Goal: Information Seeking & Learning: Learn about a topic

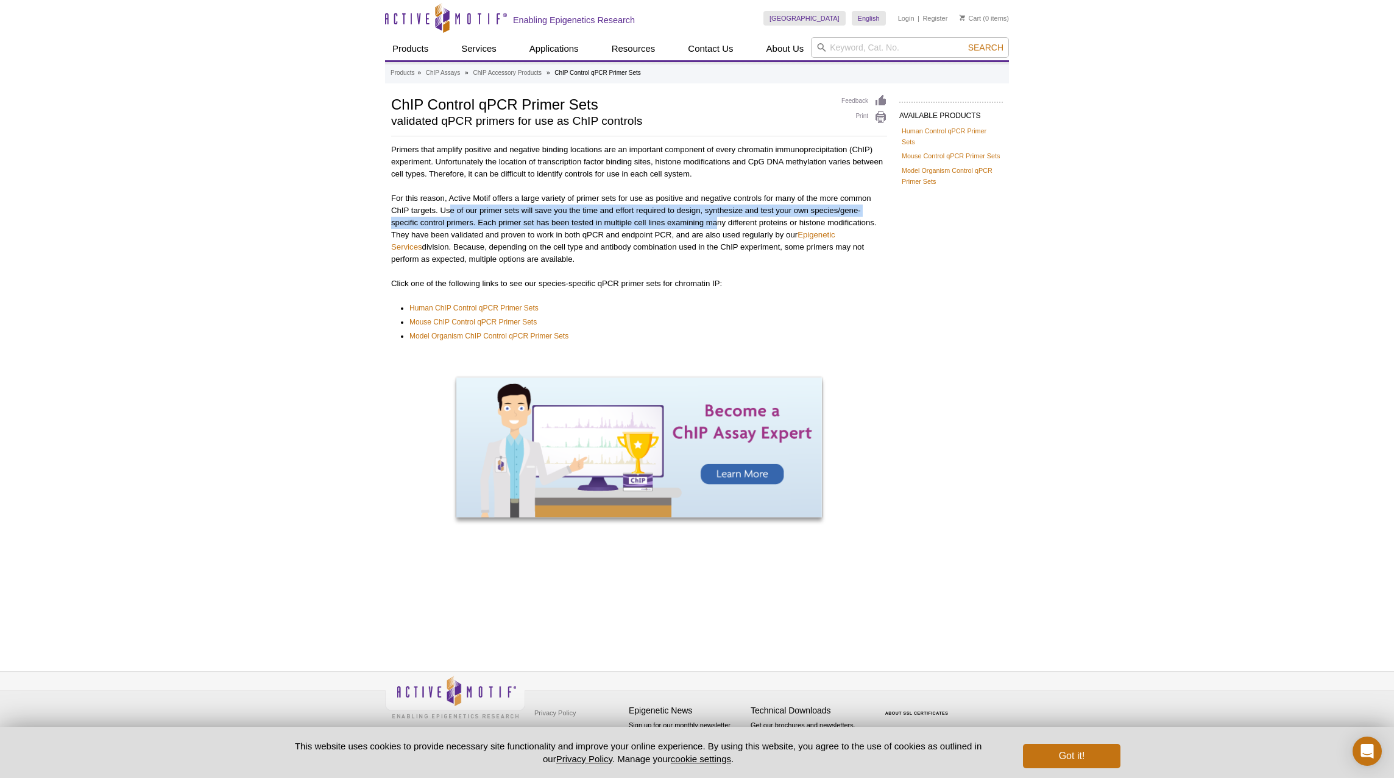
drag, startPoint x: 450, startPoint y: 211, endPoint x: 718, endPoint y: 222, distance: 268.2
click at [718, 222] on p "For this reason, Active Motif offers a large variety of primer sets for use as …" at bounding box center [639, 228] width 496 height 73
click at [451, 322] on link "Mouse ChIP Control qPCR Primer Sets" at bounding box center [472, 322] width 127 height 12
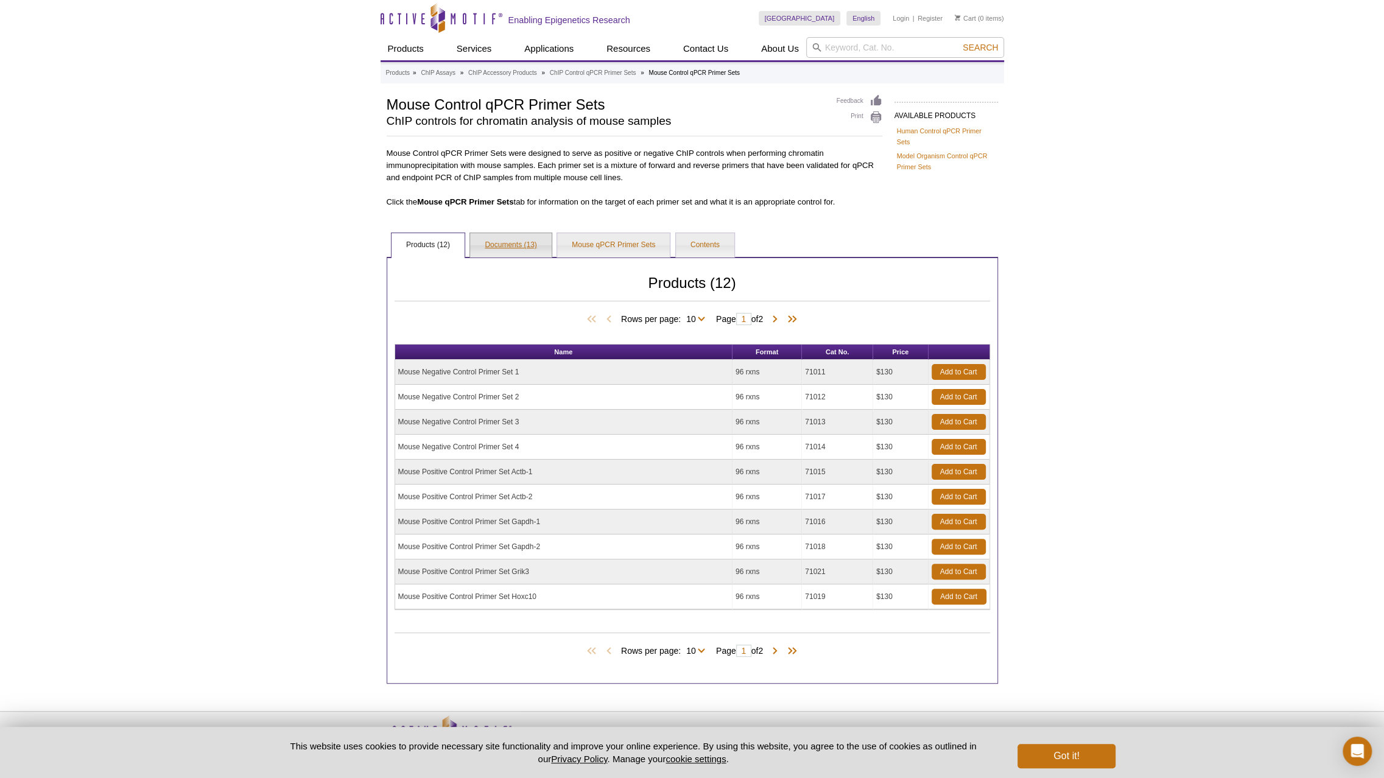
click at [529, 244] on link "Documents (13)" at bounding box center [510, 245] width 81 height 24
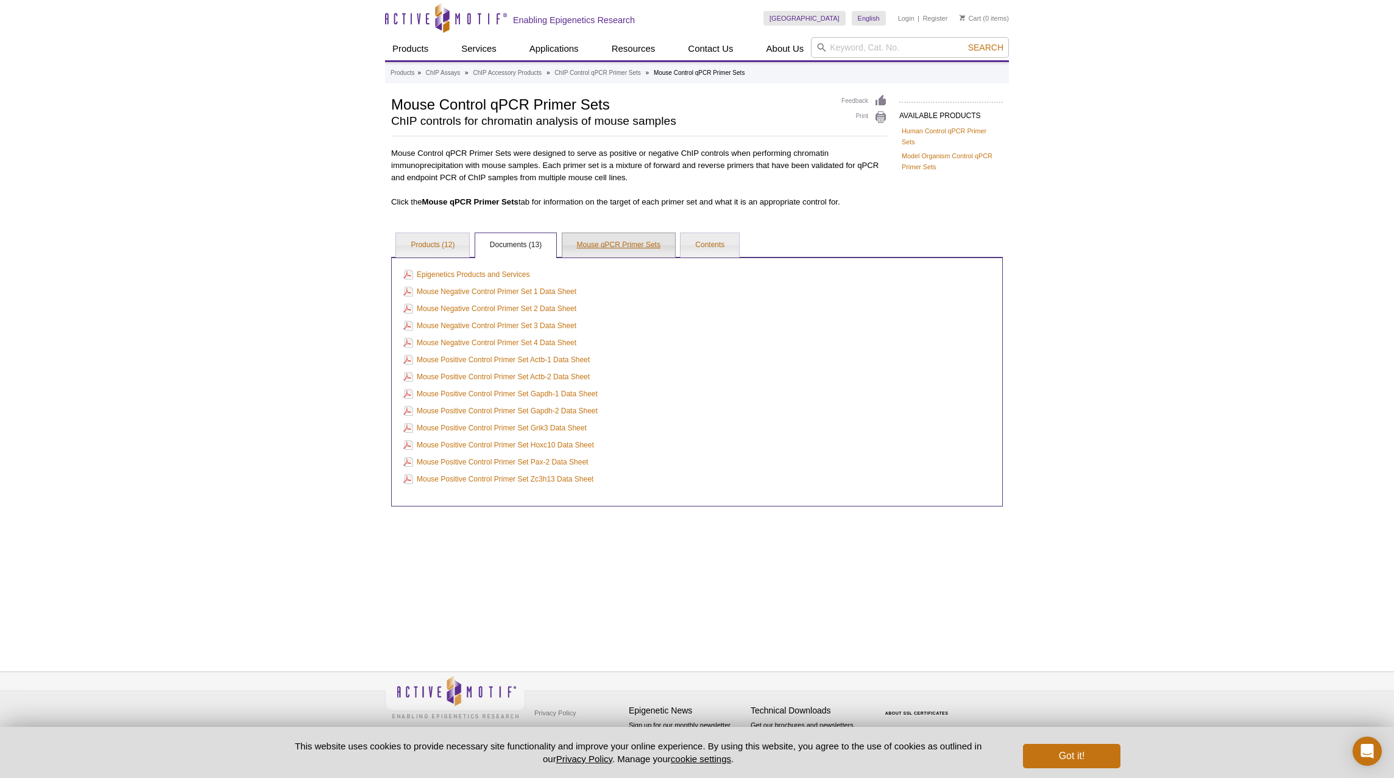
click at [610, 247] on link "Mouse qPCR Primer Sets" at bounding box center [618, 245] width 113 height 24
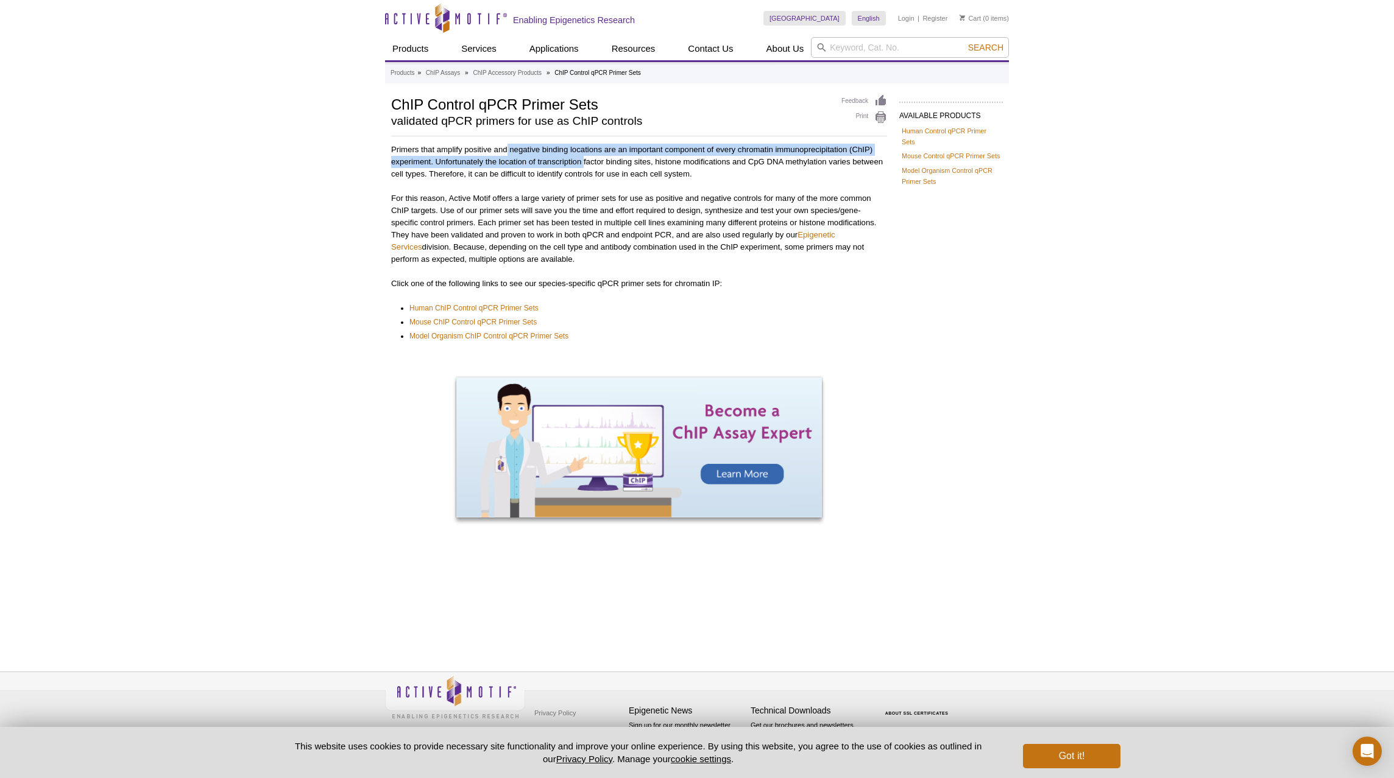
drag, startPoint x: 503, startPoint y: 171, endPoint x: 583, endPoint y: 163, distance: 80.8
click at [583, 163] on p "Primers that amplify positive and negative binding locations are an important c…" at bounding box center [639, 162] width 496 height 37
drag, startPoint x: 583, startPoint y: 163, endPoint x: 646, endPoint y: 233, distance: 94.9
click at [646, 233] on p "For this reason, Active Motif offers a large variety of primer sets for use as …" at bounding box center [639, 228] width 496 height 73
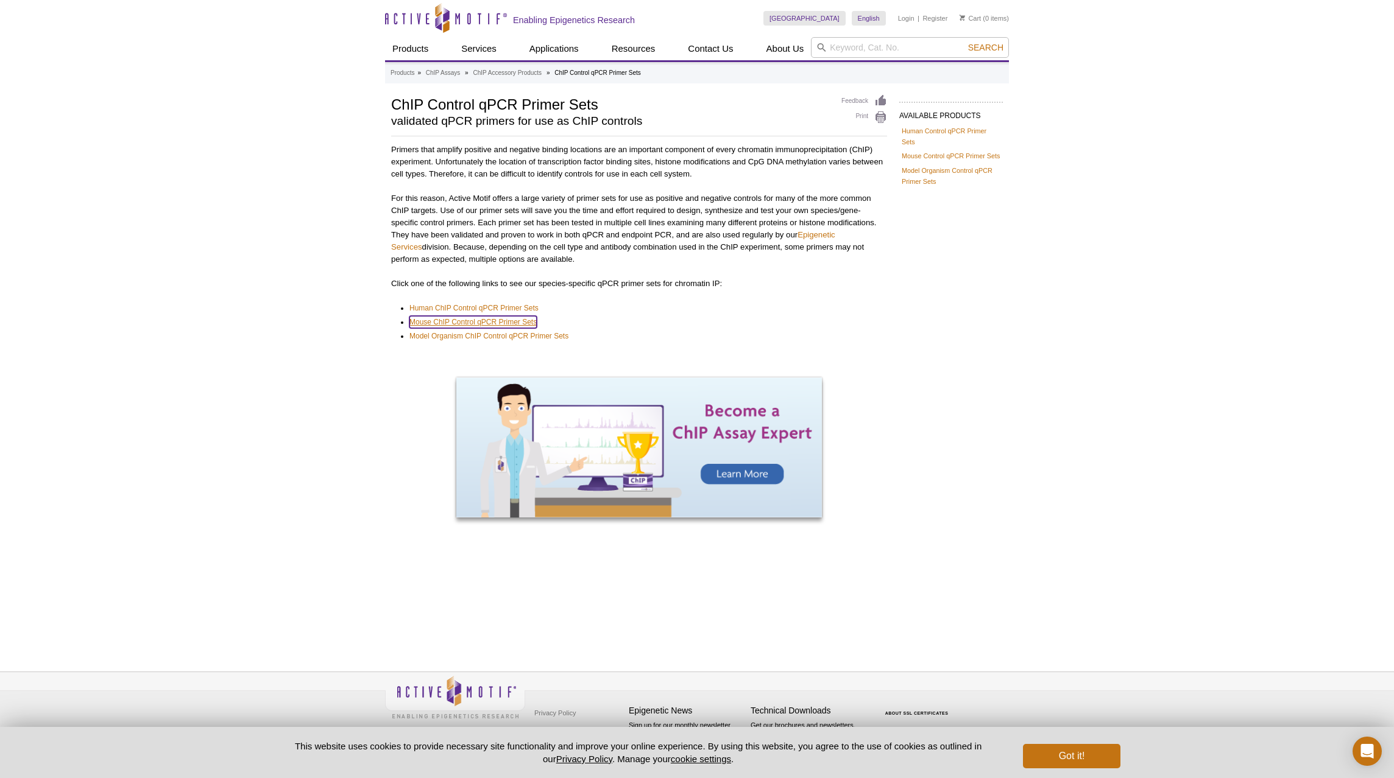
click at [524, 319] on link "Mouse ChIP Control qPCR Primer Sets" at bounding box center [472, 322] width 127 height 12
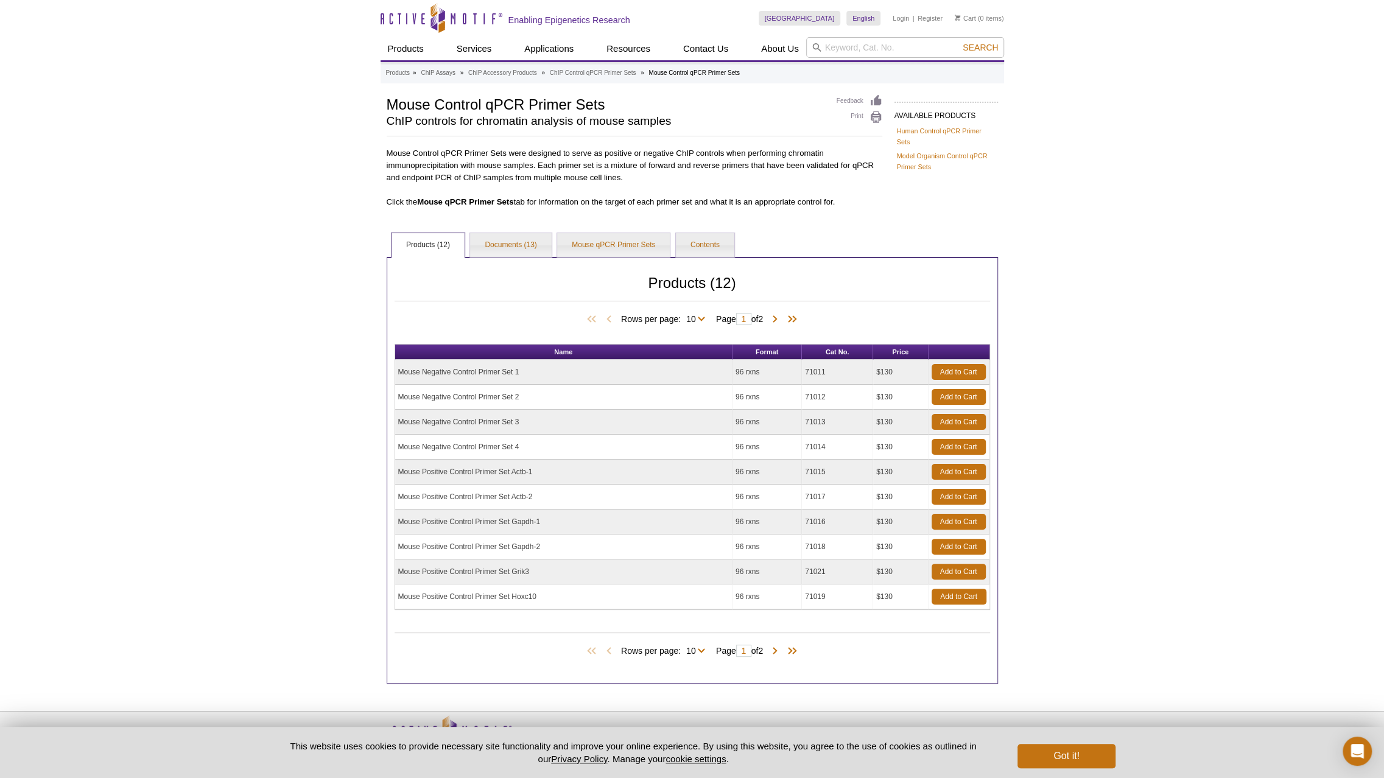
click at [456, 371] on td "Mouse Negative Control Primer Set 1" at bounding box center [563, 372] width 337 height 25
drag, startPoint x: 439, startPoint y: 371, endPoint x: 547, endPoint y: 367, distance: 108.5
click at [547, 367] on td "Mouse Negative Control Primer Set 1" at bounding box center [563, 372] width 337 height 25
drag, startPoint x: 547, startPoint y: 367, endPoint x: 537, endPoint y: 365, distance: 10.6
click at [537, 365] on td "Mouse Negative Control Primer Set 1" at bounding box center [563, 372] width 337 height 25
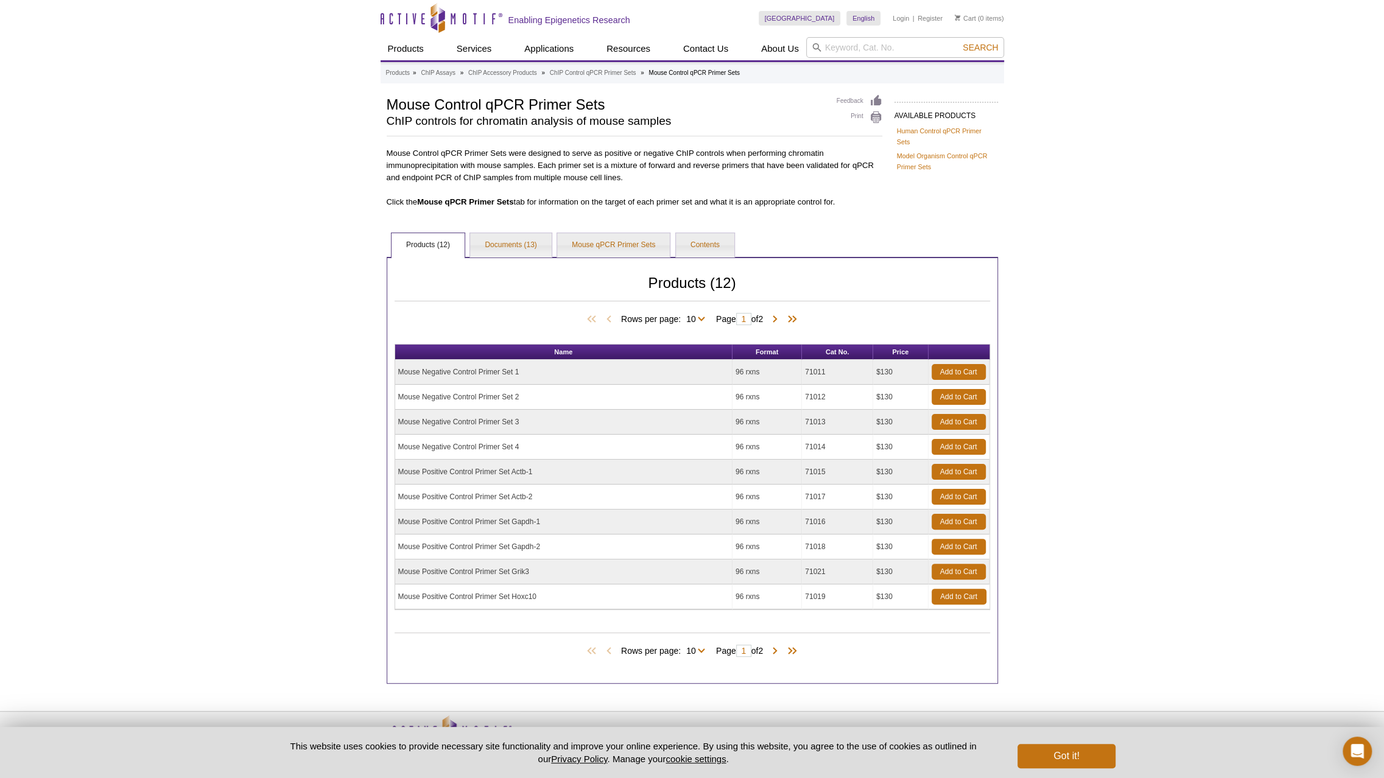
click at [509, 371] on td "Mouse Negative Control Primer Set 1" at bounding box center [563, 372] width 337 height 25
click at [597, 253] on link "Mouse qPCR Primer Sets" at bounding box center [613, 245] width 113 height 24
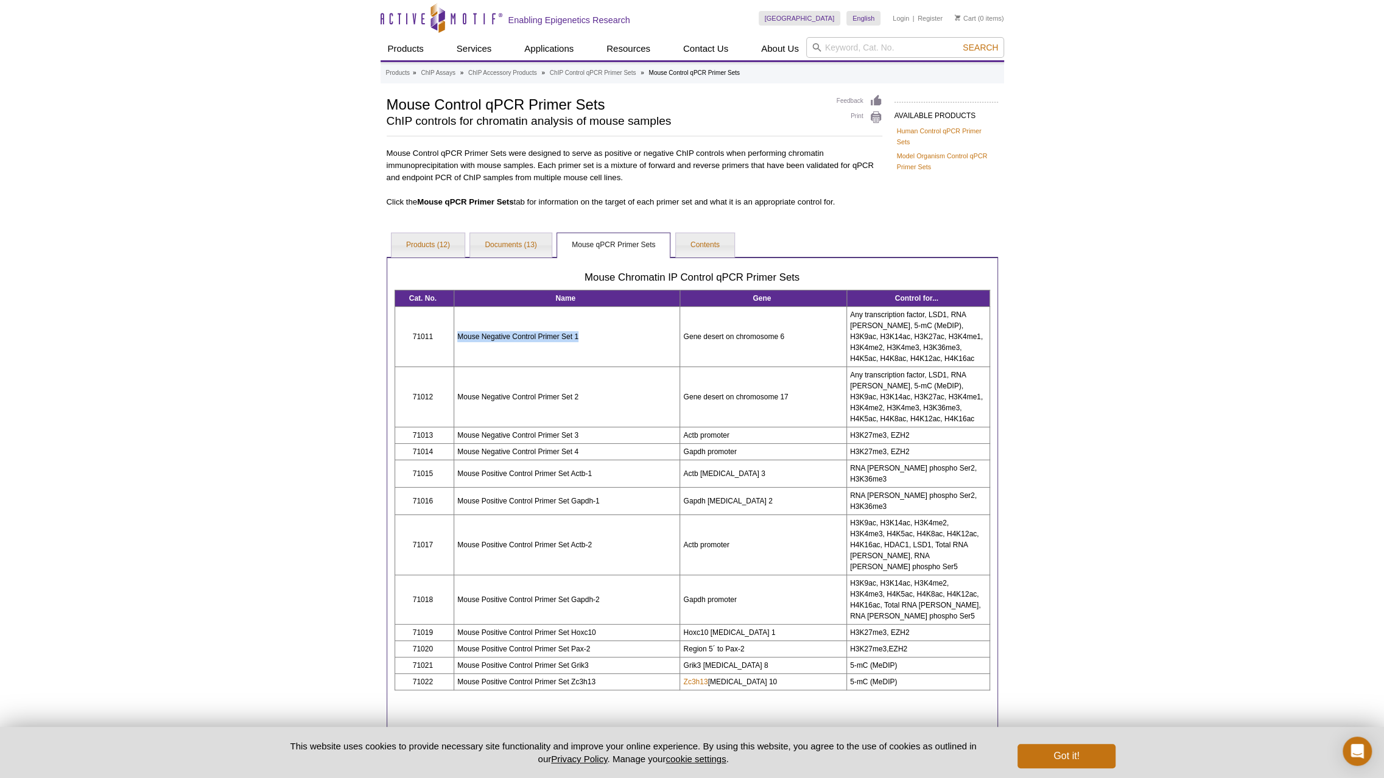
drag, startPoint x: 454, startPoint y: 341, endPoint x: 616, endPoint y: 330, distance: 162.4
click at [616, 330] on td "Mouse Negative Control Primer Set 1" at bounding box center [567, 337] width 226 height 60
drag, startPoint x: 616, startPoint y: 330, endPoint x: 826, endPoint y: 333, distance: 209.6
click at [826, 333] on td "Gene desert on chromosome 6" at bounding box center [763, 337] width 167 height 60
click at [723, 355] on td "Gene desert on chromosome 6" at bounding box center [763, 337] width 167 height 60
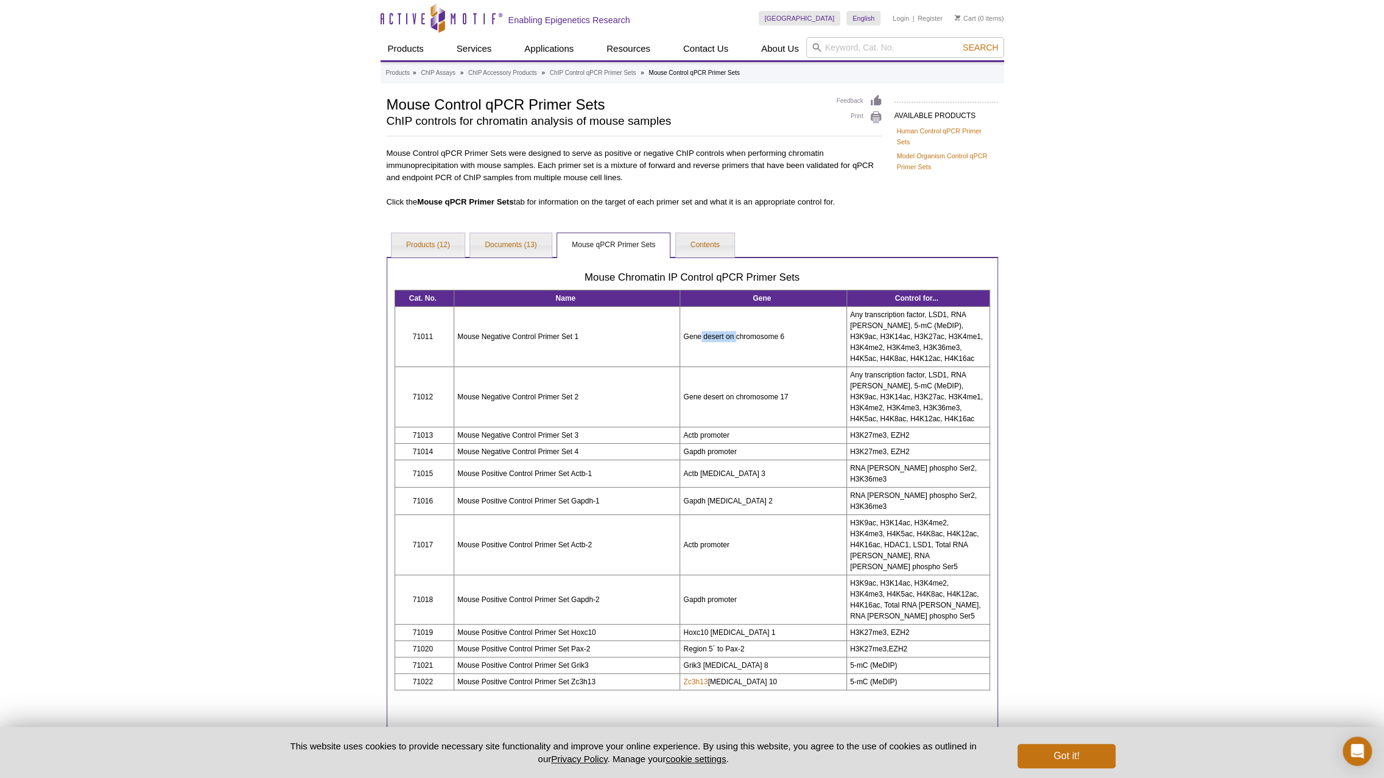
drag, startPoint x: 700, startPoint y: 335, endPoint x: 737, endPoint y: 333, distance: 36.6
click at [737, 333] on td "Gene desert on chromosome 6" at bounding box center [763, 337] width 167 height 60
drag, startPoint x: 737, startPoint y: 333, endPoint x: 721, endPoint y: 329, distance: 16.3
click at [721, 329] on td "Gene desert on chromosome 6" at bounding box center [763, 337] width 167 height 60
